Goal: Navigation & Orientation: Find specific page/section

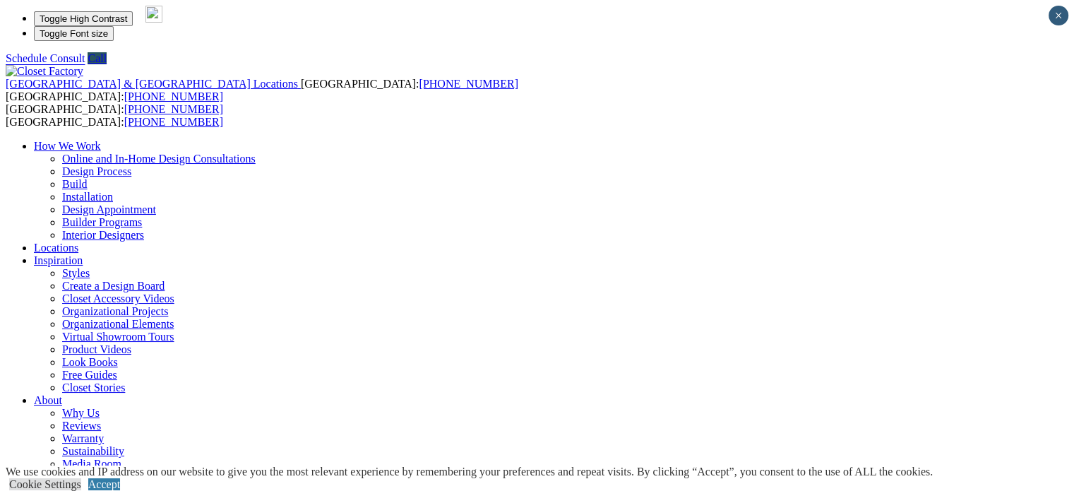
click at [120, 478] on link "Accept" at bounding box center [104, 484] width 32 height 12
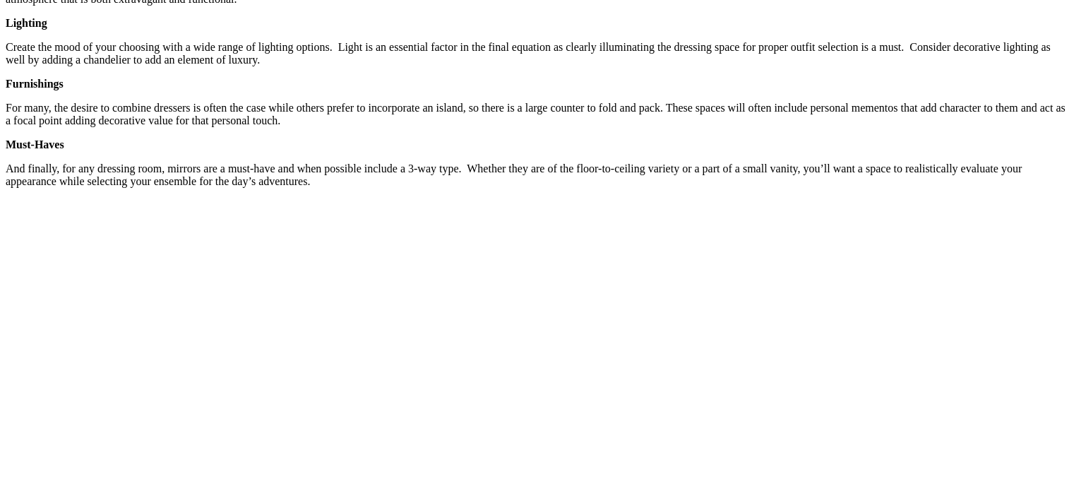
scroll to position [2189, 0]
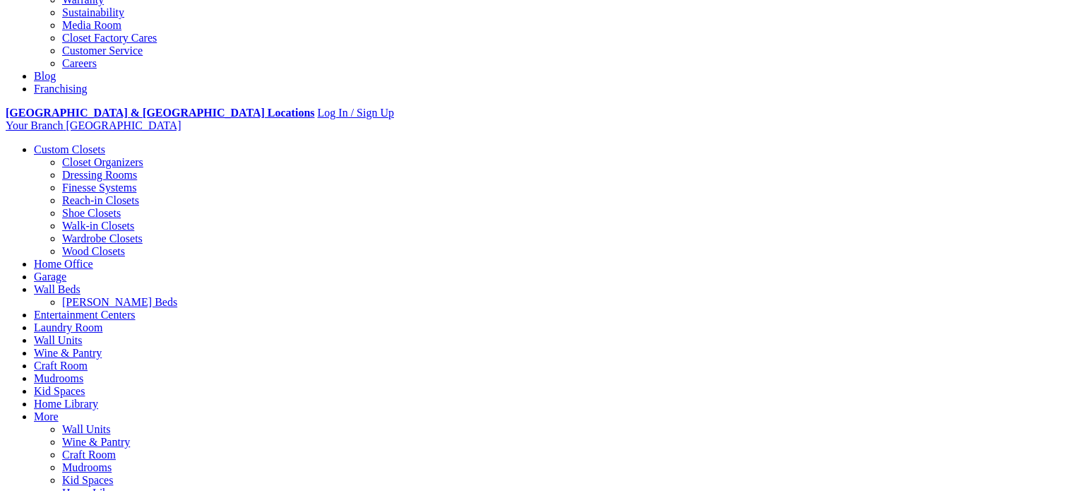
scroll to position [494, 0]
